Goal: Answer question/provide support: Share knowledge or assist other users

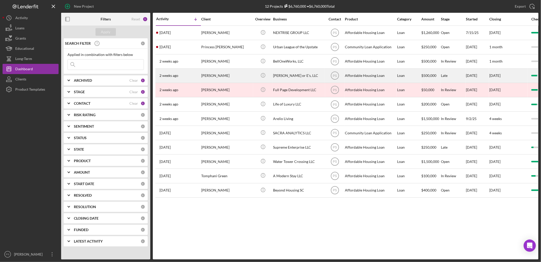
click at [228, 77] on div "[PERSON_NAME]" at bounding box center [226, 76] width 51 height 14
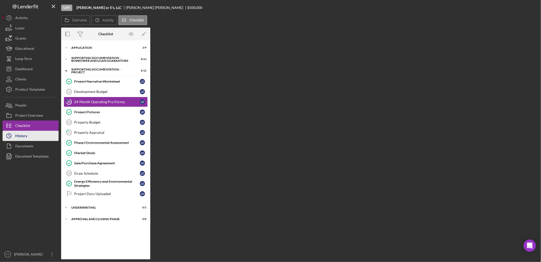
click at [29, 136] on button "Icon/History History" at bounding box center [31, 136] width 56 height 10
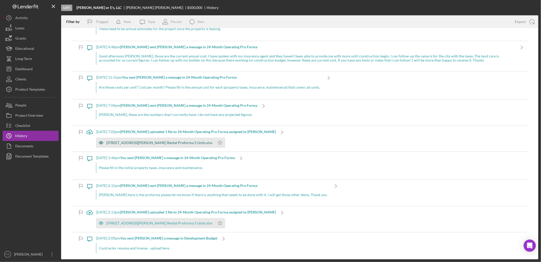
scroll to position [208, 0]
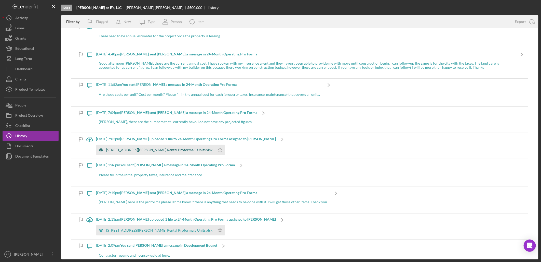
click at [167, 149] on div "711 W. Darlington St. Rental Proforma 5 Units.xlsx" at bounding box center [159, 150] width 106 height 4
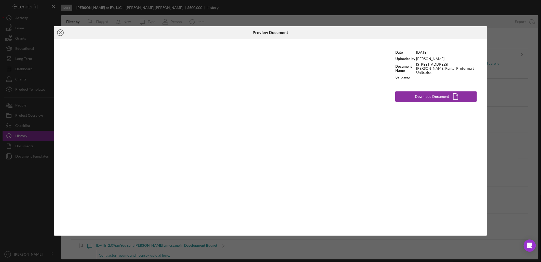
click at [62, 31] on line at bounding box center [60, 32] width 3 height 3
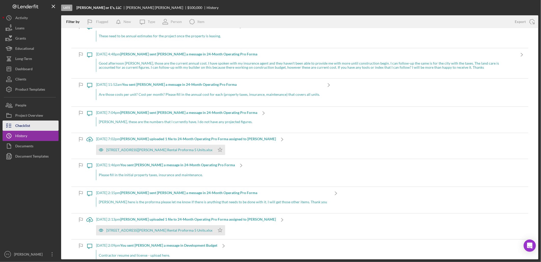
click at [21, 124] on div "Checklist" at bounding box center [22, 125] width 15 height 11
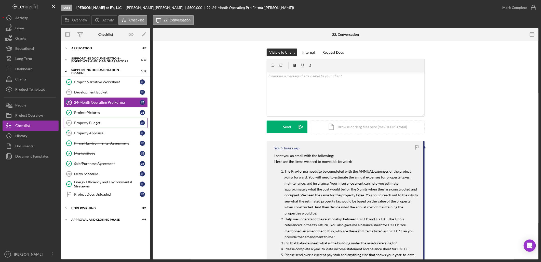
click at [104, 121] on div "Property Budget" at bounding box center [107, 123] width 66 height 4
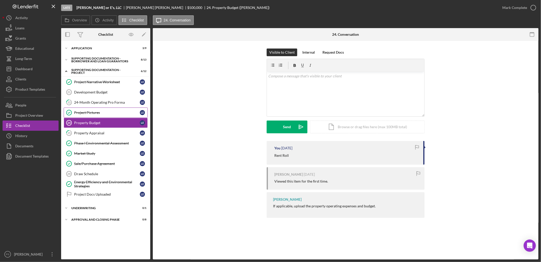
click at [97, 110] on div "Project Pictures" at bounding box center [107, 112] width 66 height 4
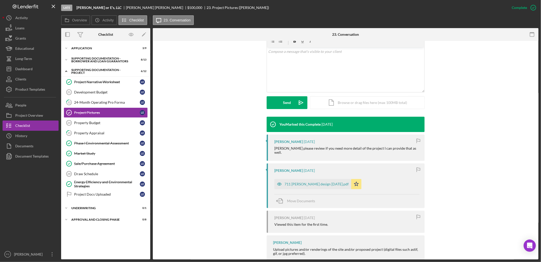
scroll to position [103, 0]
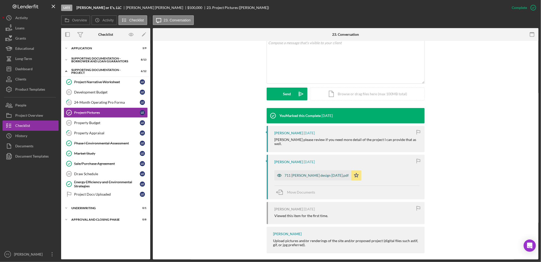
click at [310, 173] on div "711 [PERSON_NAME] design [DATE].pdf" at bounding box center [317, 175] width 64 height 4
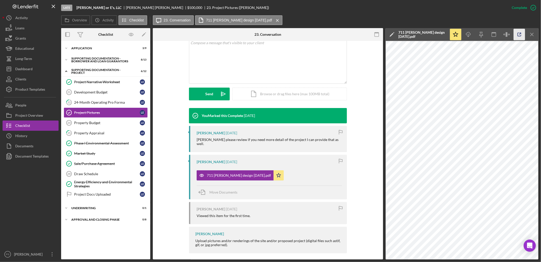
click at [521, 33] on icon "button" at bounding box center [519, 34] width 11 height 11
click at [108, 81] on div "Project Narrative Worksheet" at bounding box center [107, 82] width 66 height 4
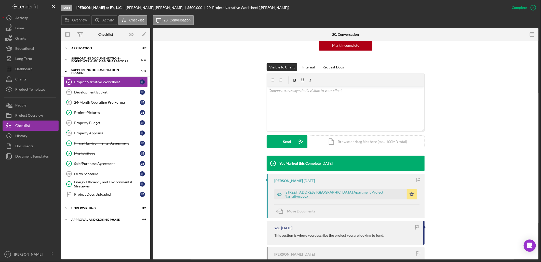
scroll to position [75, 0]
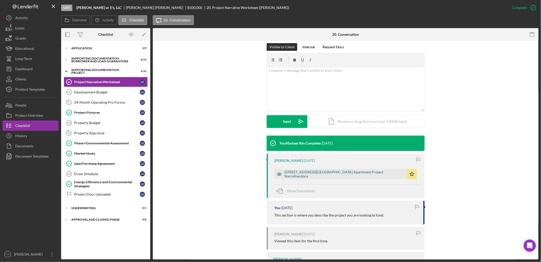
click at [341, 173] on div "711 West Darlington St. Five Unit Apartment Project Narrative.docx" at bounding box center [345, 174] width 120 height 8
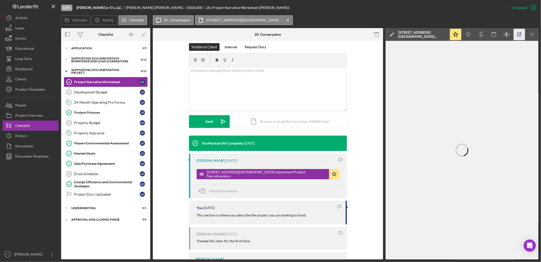
click at [521, 35] on icon "button" at bounding box center [519, 34] width 11 height 11
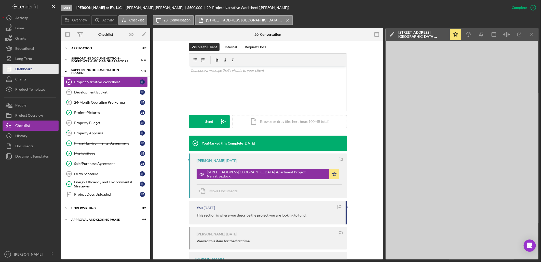
click at [31, 69] on div "Dashboard" at bounding box center [23, 69] width 17 height 11
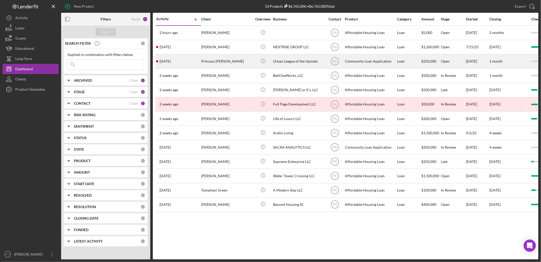
click at [237, 63] on div "Princess Wilson" at bounding box center [226, 62] width 51 height 14
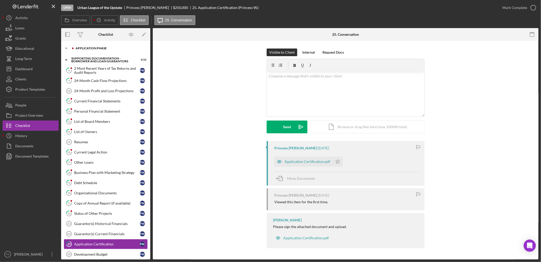
click at [65, 48] on icon "Icon/Expander" at bounding box center [66, 48] width 10 height 10
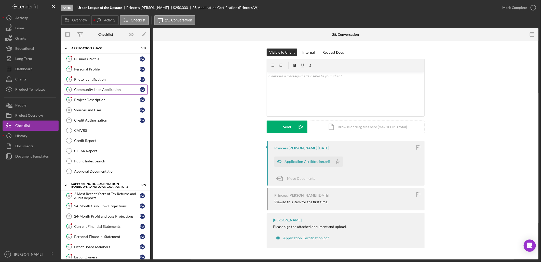
click at [111, 90] on div "Community Loan Application" at bounding box center [107, 89] width 66 height 4
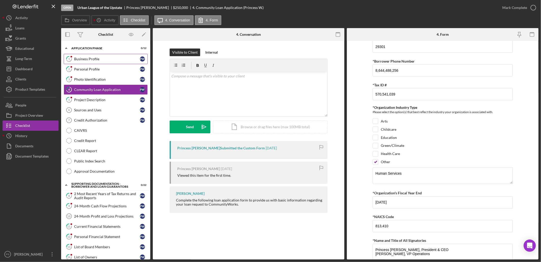
drag, startPoint x: 114, startPoint y: 60, endPoint x: 116, endPoint y: 62, distance: 3.6
click at [114, 60] on div "Business Profile" at bounding box center [107, 59] width 66 height 4
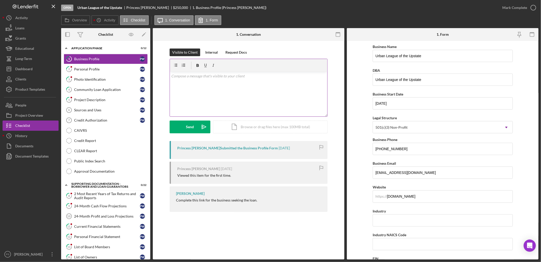
click at [208, 79] on p at bounding box center [249, 76] width 155 height 6
drag, startPoint x: 267, startPoint y: 75, endPoint x: 199, endPoint y: 104, distance: 73.7
click at [191, 83] on p "Thank you for your interest in a loan from CommunityWorks. If you would like as…" at bounding box center [249, 78] width 155 height 11
click at [239, 83] on p "Thank you for your interest in a loan from CommunityWorks. Please visit my Cale…" at bounding box center [249, 78] width 155 height 11
click at [215, 80] on p "Thank you for your interest in a loan from CommunityWorks. Please visit my Cale…" at bounding box center [249, 78] width 155 height 11
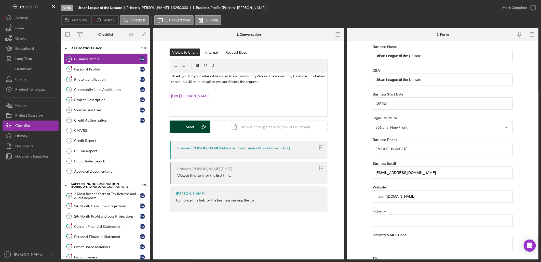
click at [197, 127] on button "Send Icon/icon-invite-send" at bounding box center [190, 126] width 41 height 13
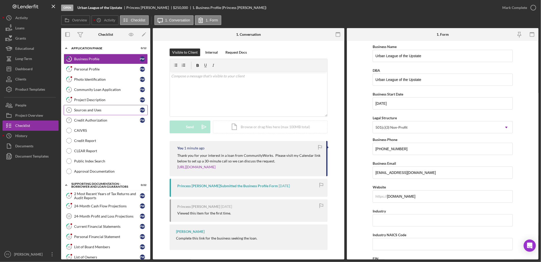
click at [105, 111] on div "Sources and Uses" at bounding box center [107, 110] width 66 height 4
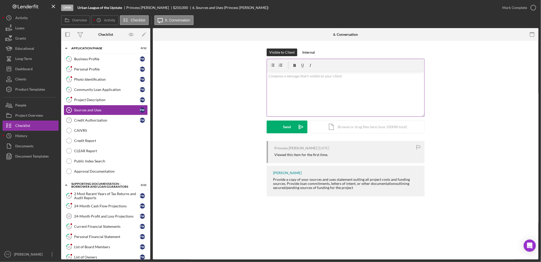
click at [311, 80] on div "v Color teal Color pink Remove color Add row above Add row below Add column bef…" at bounding box center [346, 94] width 158 height 45
click at [285, 125] on div "Send" at bounding box center [287, 126] width 8 height 13
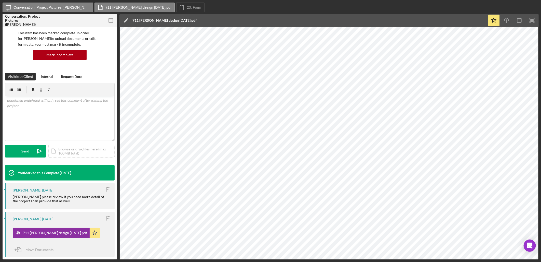
scroll to position [32, 0]
